Goal: Task Accomplishment & Management: Manage account settings

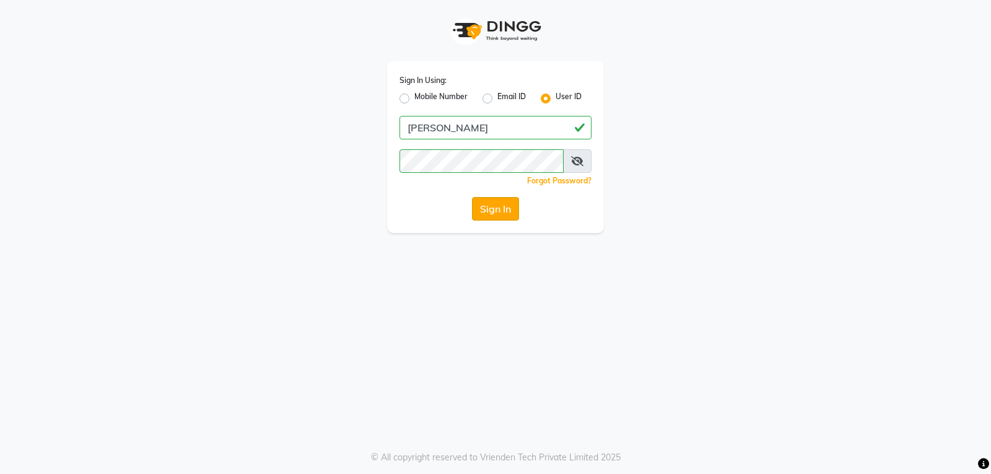
click at [500, 209] on button "Sign In" at bounding box center [495, 209] width 47 height 24
click at [500, 209] on div "Sign In" at bounding box center [496, 209] width 192 height 24
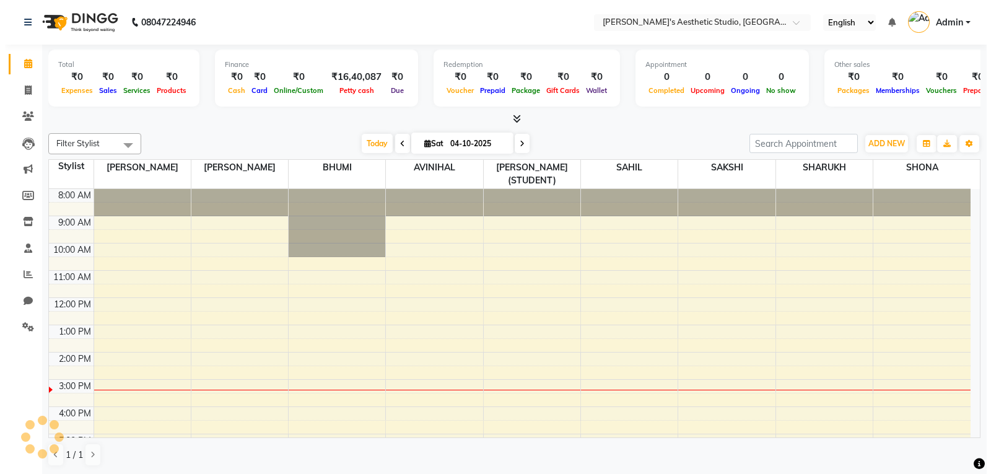
scroll to position [82, 0]
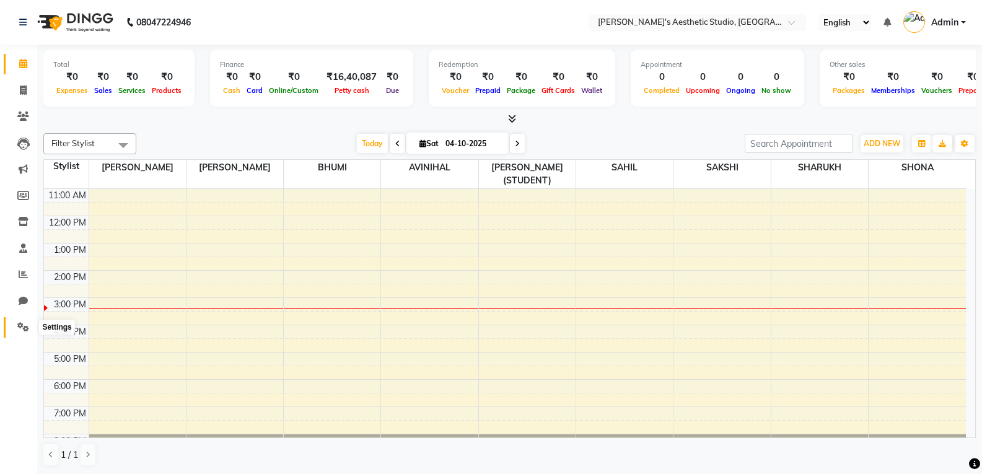
click at [22, 323] on icon at bounding box center [23, 326] width 12 height 9
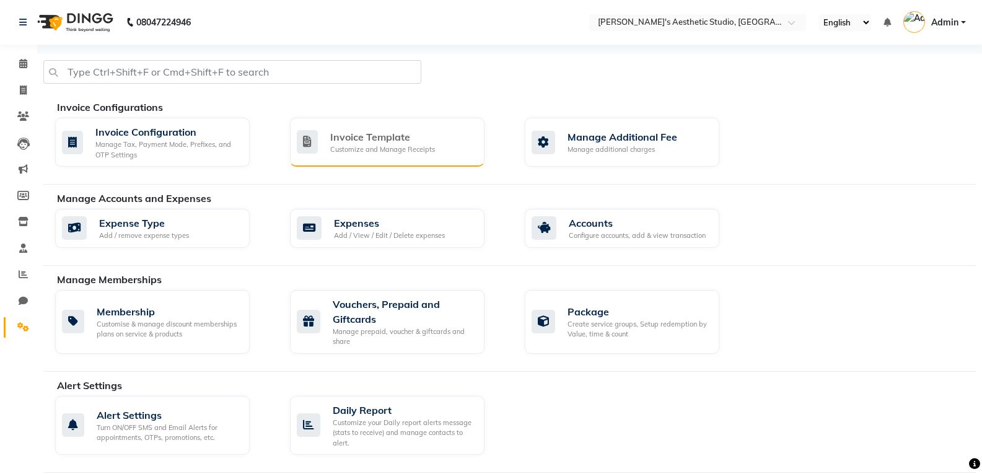
click at [334, 146] on div "Customize and Manage Receipts" at bounding box center [382, 149] width 105 height 11
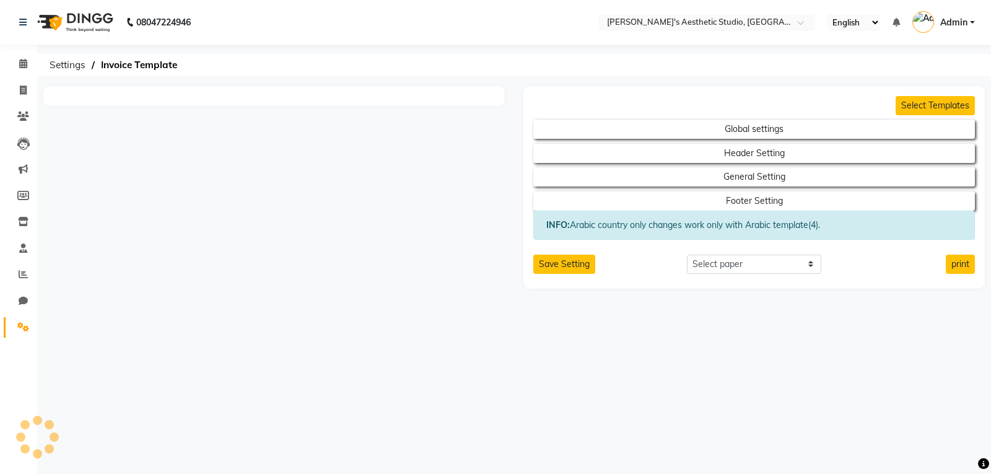
select select "A4"
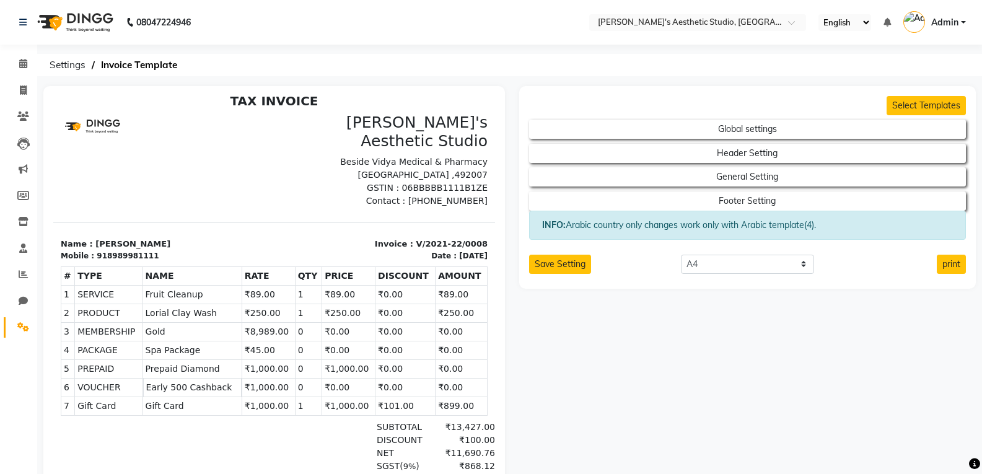
scroll to position [10, 0]
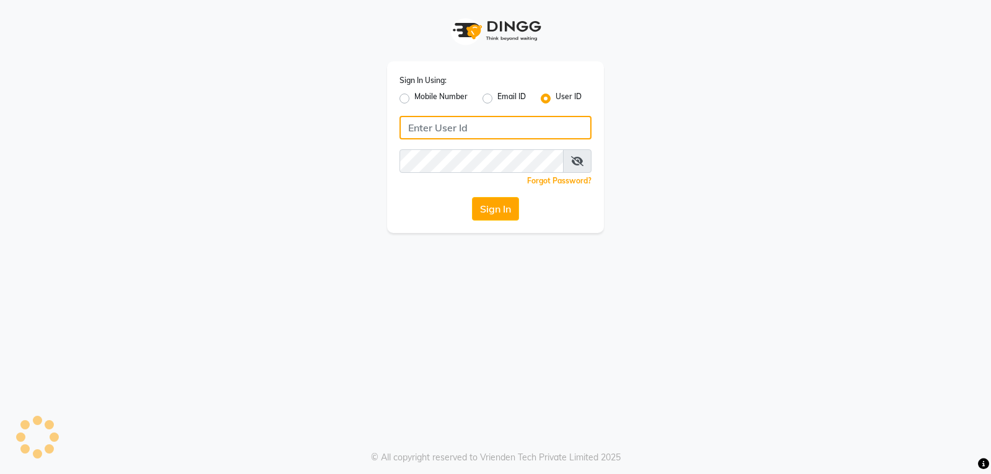
type input "[PERSON_NAME]"
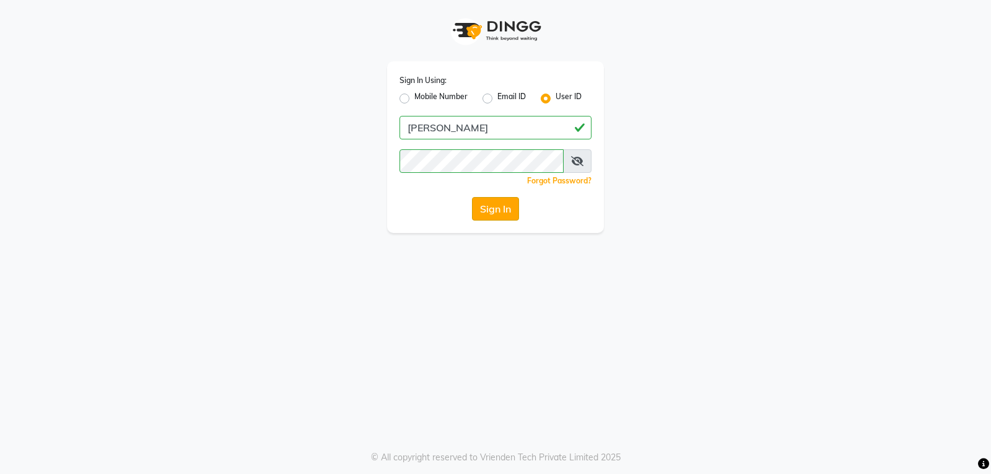
click at [488, 209] on button "Sign In" at bounding box center [495, 209] width 47 height 24
click at [488, 209] on div "Sign In" at bounding box center [496, 209] width 192 height 24
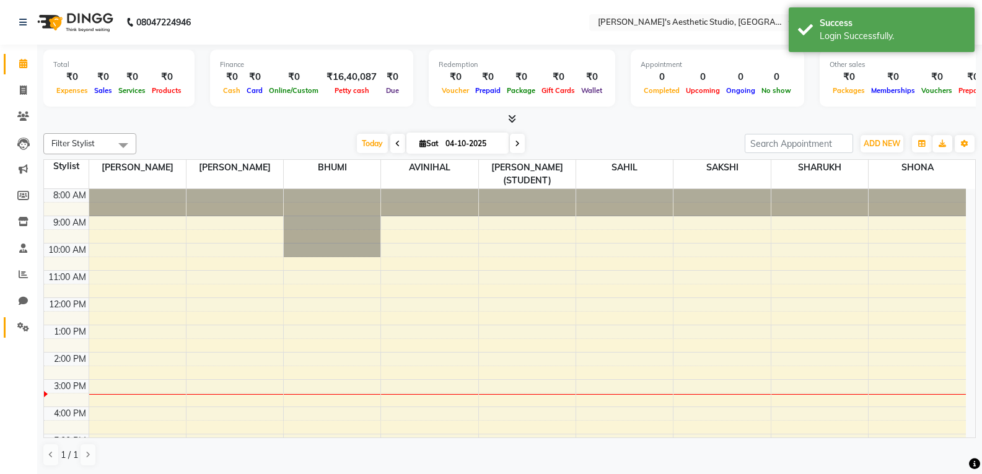
click at [24, 319] on link "Settings" at bounding box center [19, 327] width 30 height 20
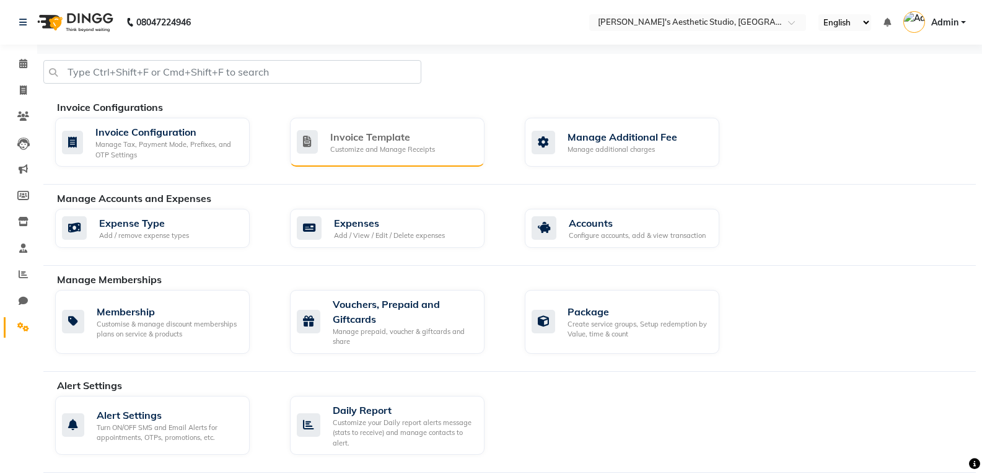
click at [340, 142] on div "Invoice Template" at bounding box center [382, 136] width 105 height 15
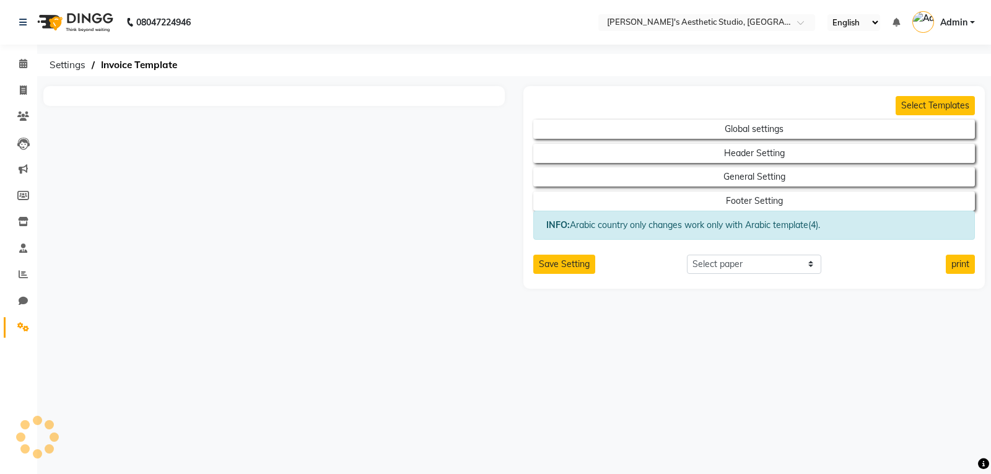
select select "A4"
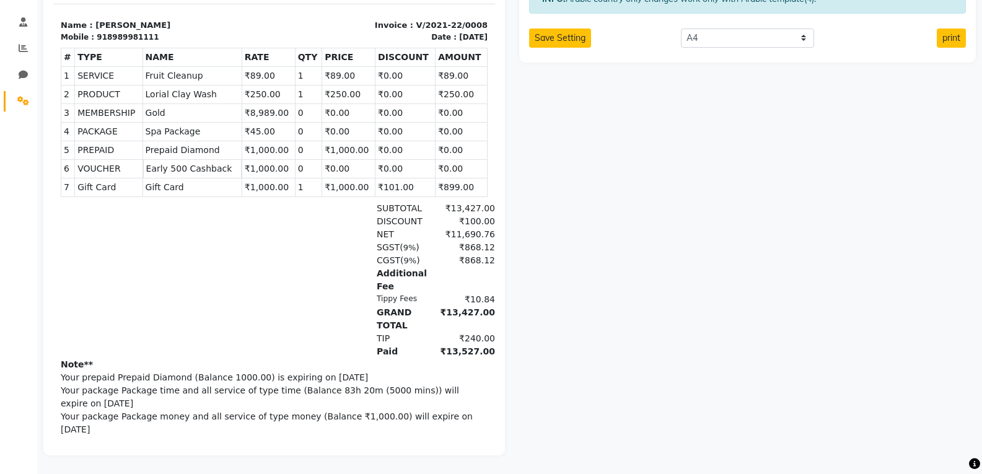
scroll to position [235, 0]
click at [403, 243] on span "9%" at bounding box center [409, 247] width 13 height 9
click at [402, 241] on div "SGST ( 9% )" at bounding box center [400, 247] width 63 height 13
click at [403, 243] on span "9%" at bounding box center [409, 247] width 13 height 9
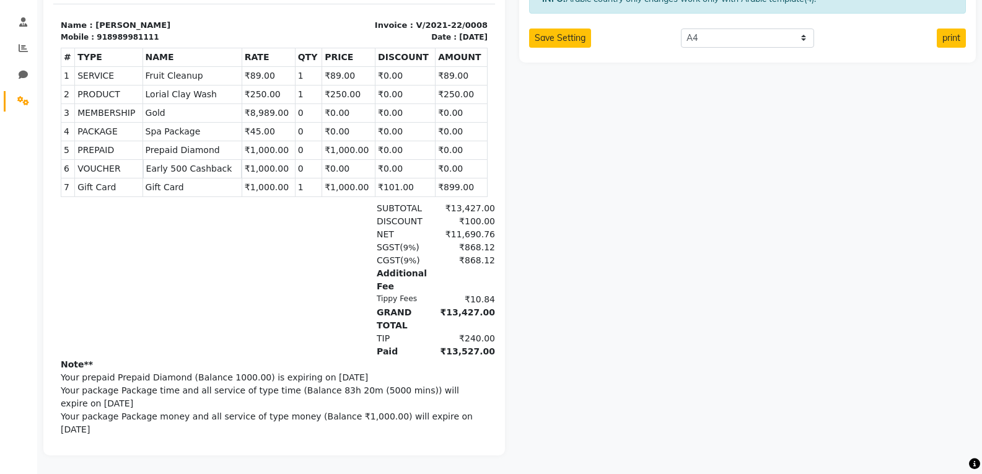
click at [401, 241] on div "SGST ( 9% )" at bounding box center [400, 247] width 63 height 13
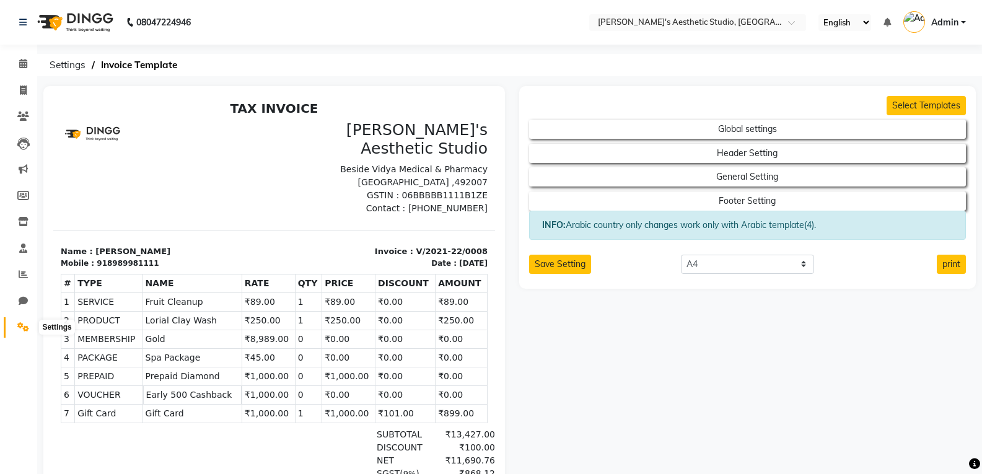
click at [20, 326] on icon at bounding box center [23, 326] width 12 height 9
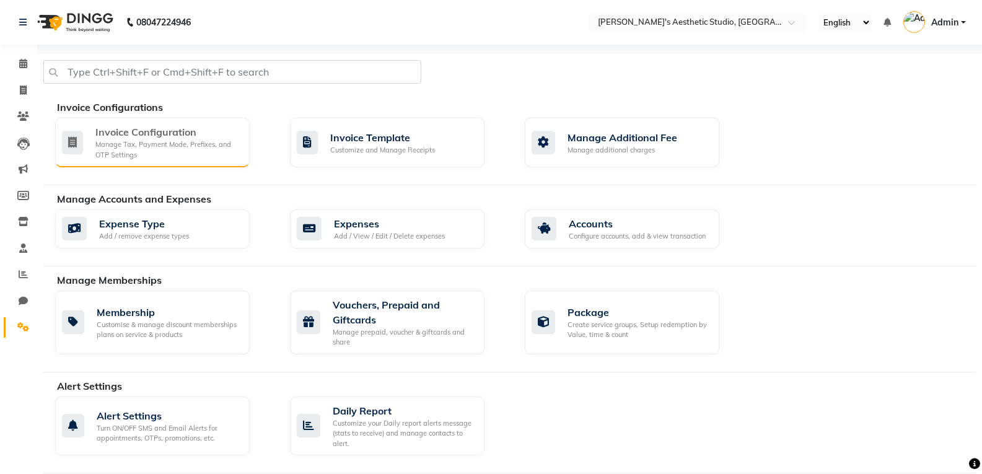
click at [195, 147] on div "Manage Tax, Payment Mode, Prefixes, and OTP Settings" at bounding box center [167, 149] width 144 height 20
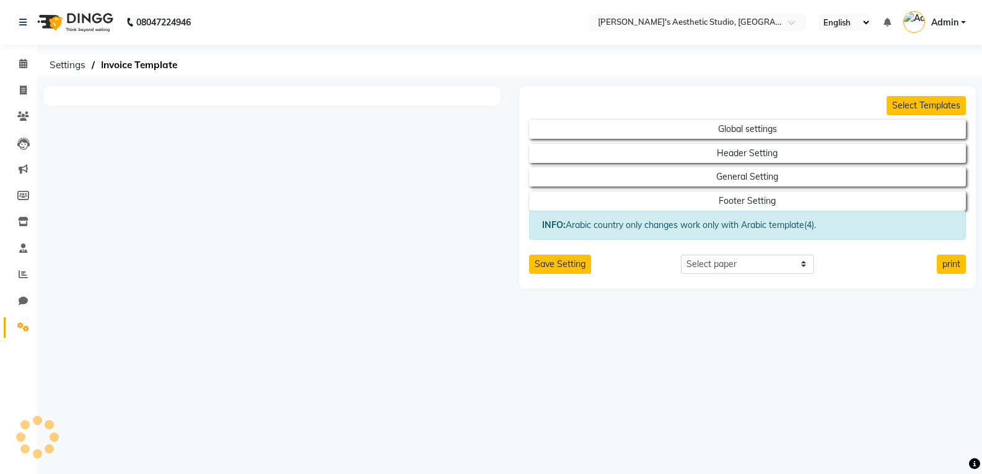
select select "A4"
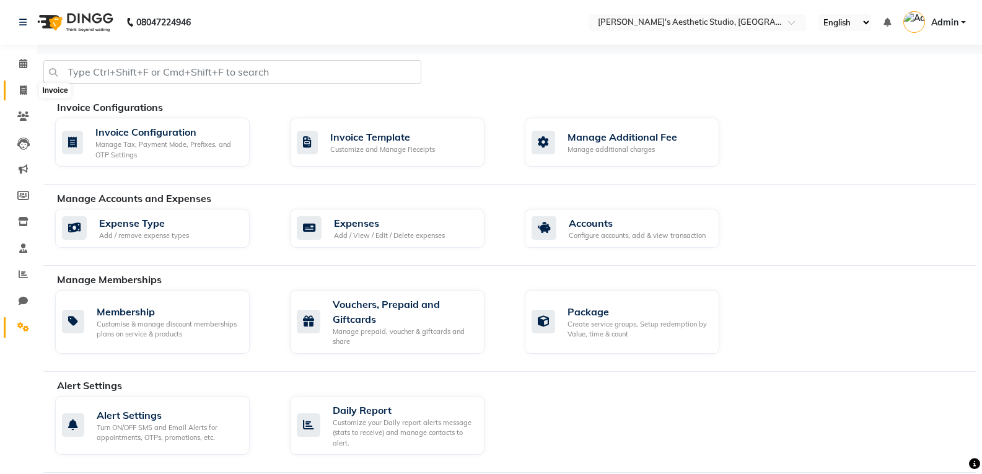
click at [26, 90] on icon at bounding box center [23, 89] width 7 height 9
select select "service"
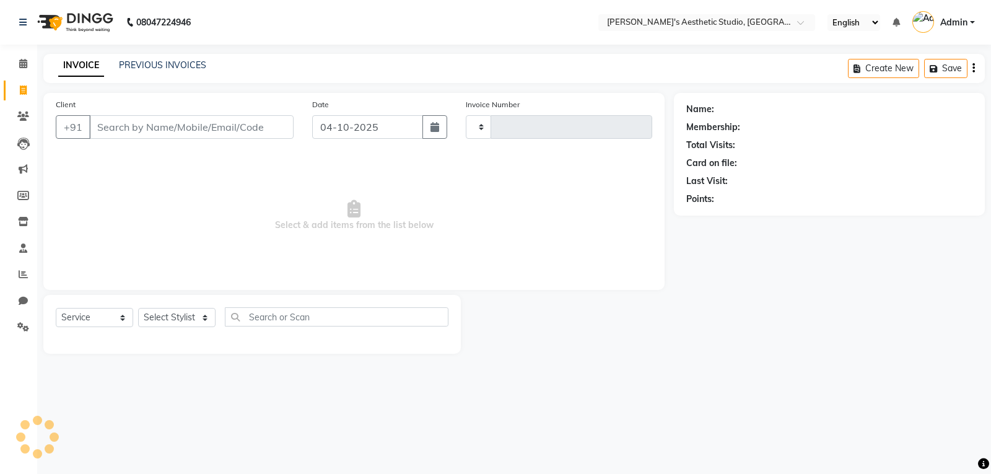
type input "1635"
select select "4077"
select select "membership"
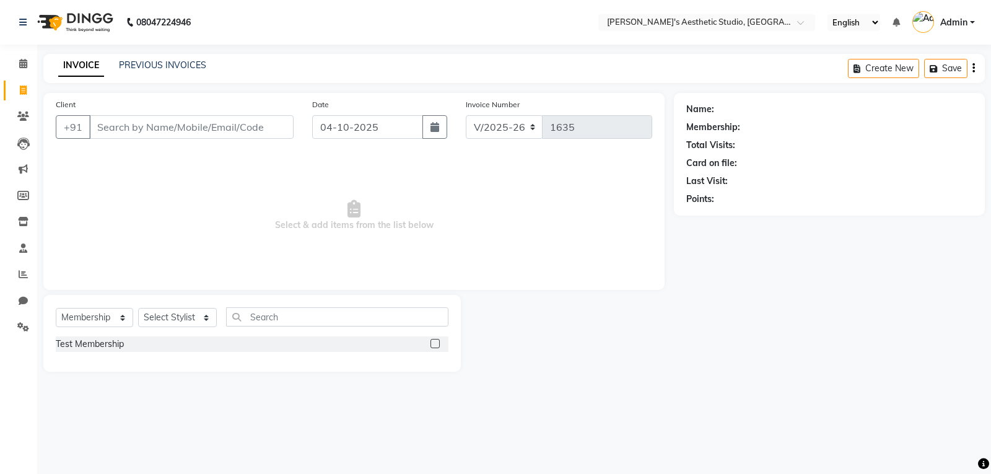
click at [144, 128] on input "Client" at bounding box center [191, 127] width 204 height 24
type input "S"
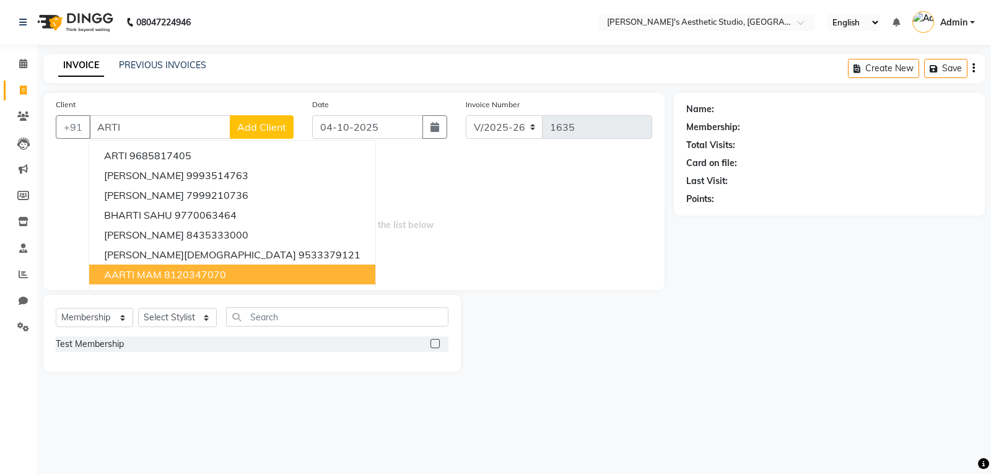
click at [195, 277] on ngb-highlight "8120347070" at bounding box center [195, 274] width 62 height 12
type input "8120347070"
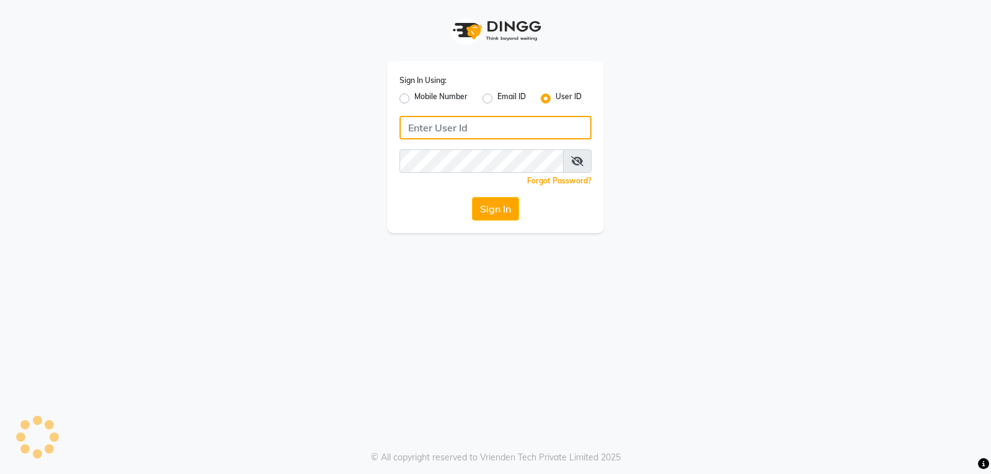
type input "[PERSON_NAME]"
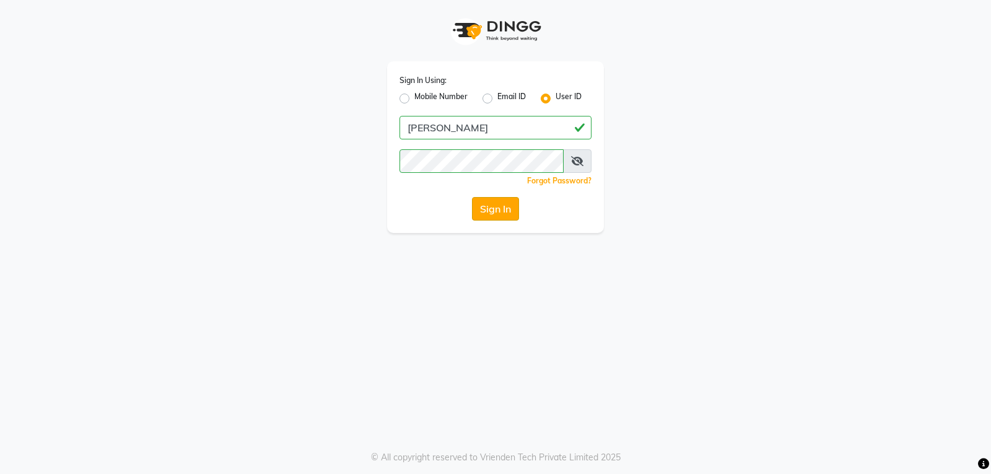
click at [504, 205] on button "Sign In" at bounding box center [495, 209] width 47 height 24
click at [504, 205] on div "Sign In" at bounding box center [496, 209] width 192 height 24
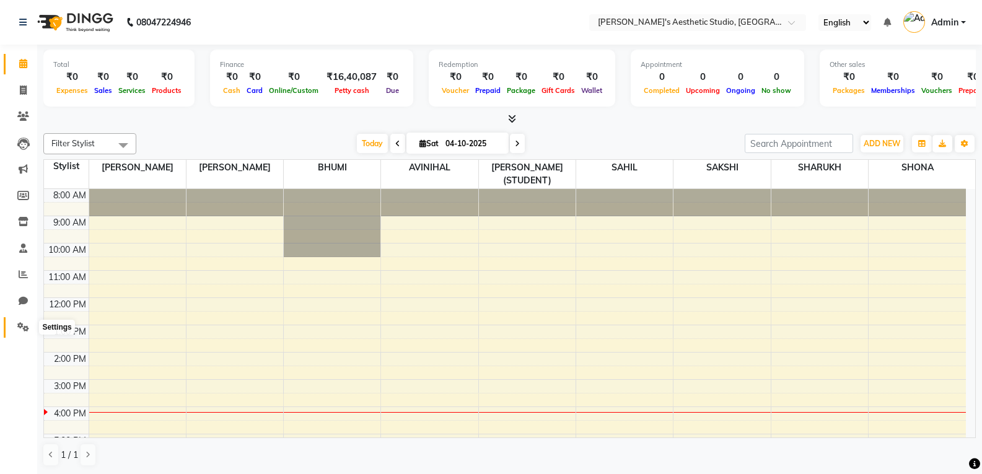
click at [22, 324] on icon at bounding box center [23, 326] width 12 height 9
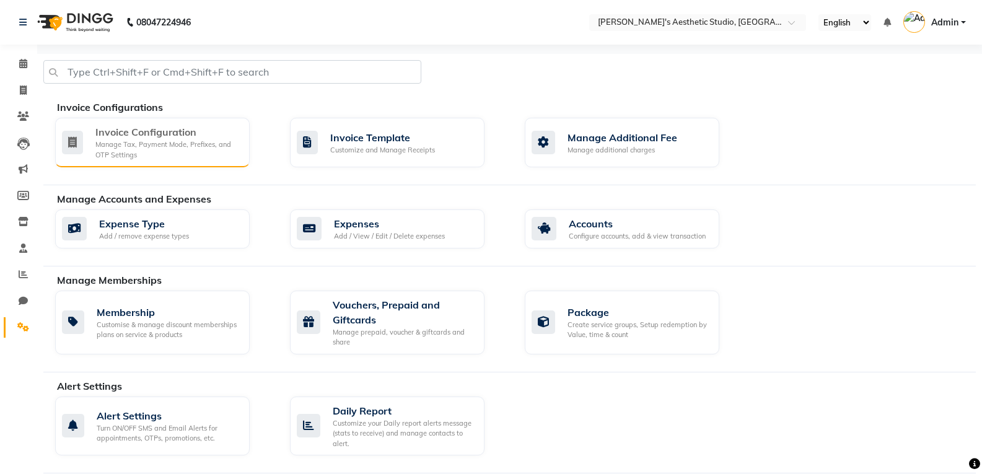
click at [137, 154] on div "Manage Tax, Payment Mode, Prefixes, and OTP Settings" at bounding box center [167, 149] width 144 height 20
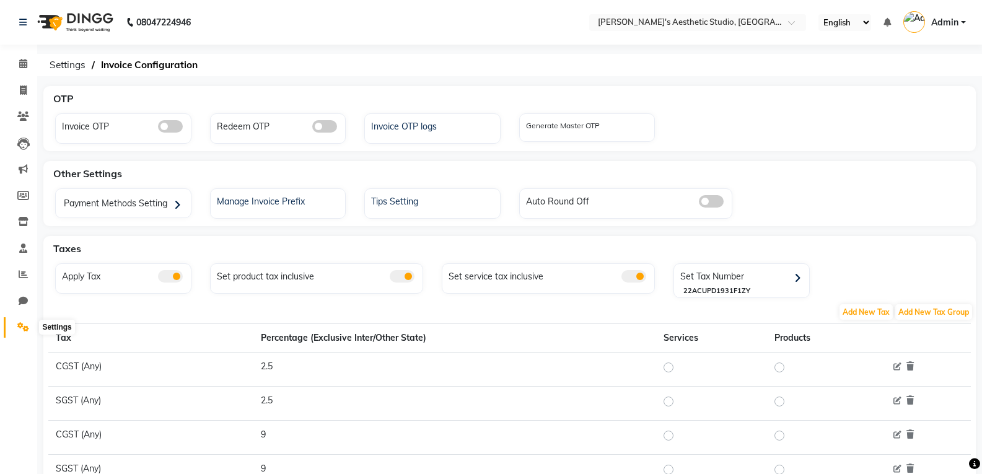
click at [18, 324] on icon at bounding box center [23, 326] width 12 height 9
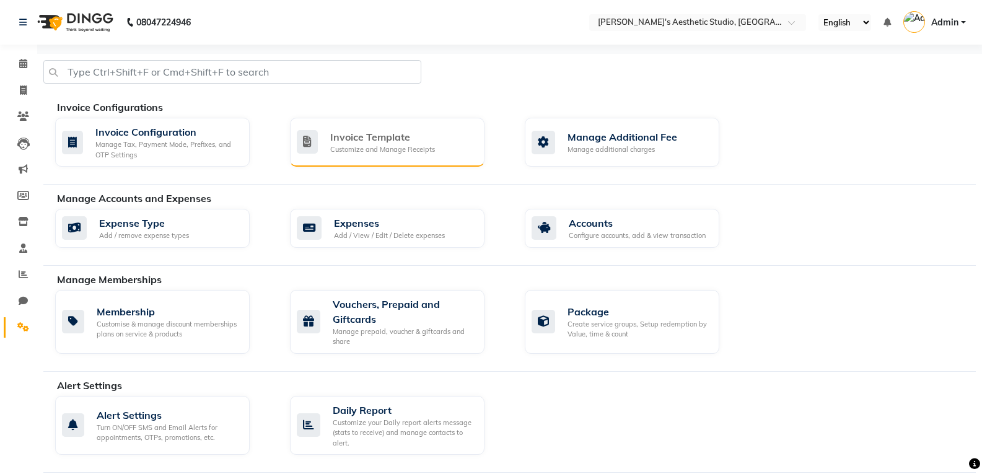
click at [397, 147] on div "Customize and Manage Receipts" at bounding box center [382, 149] width 105 height 11
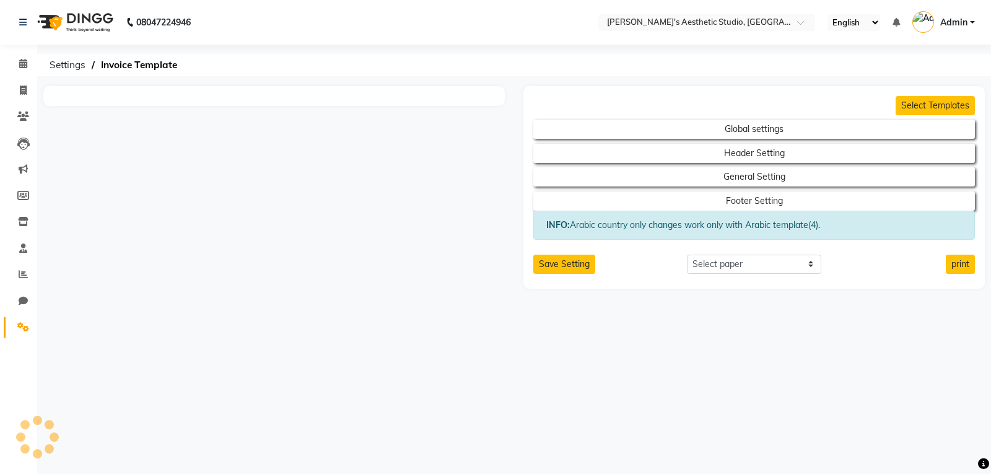
select select "A4"
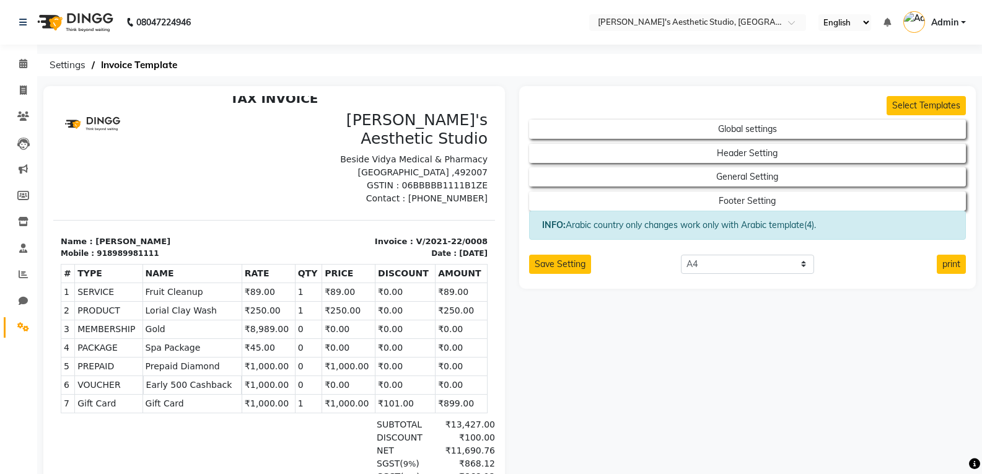
scroll to position [235, 0]
